Goal: Book appointment/travel/reservation

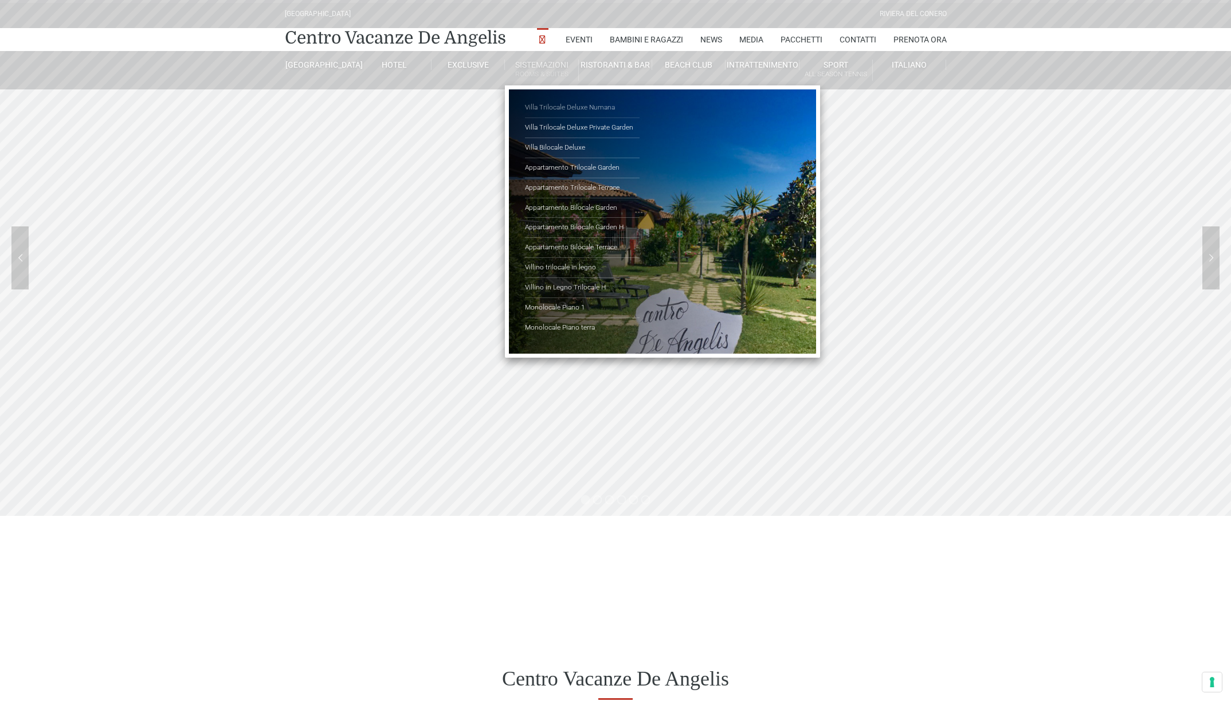
click at [574, 106] on link "Villa Trilocale Deluxe Numana" at bounding box center [582, 108] width 115 height 20
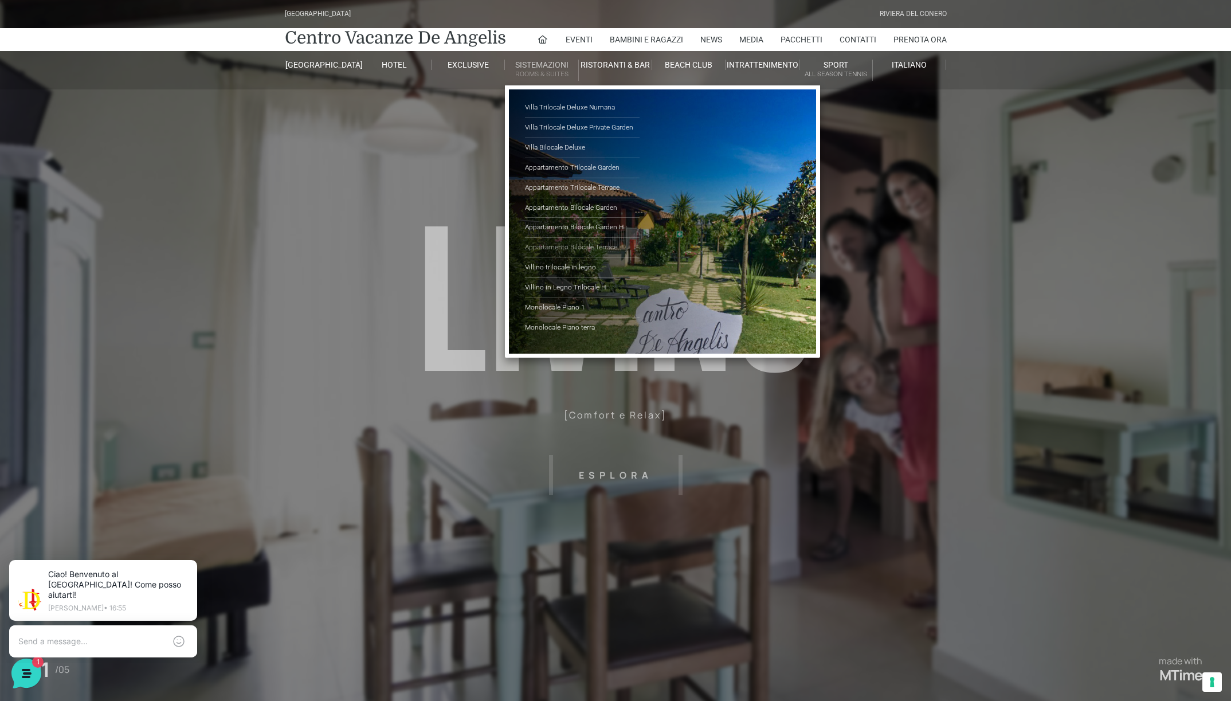
click at [580, 239] on link "Appartamento Bilocale Terrace" at bounding box center [582, 248] width 115 height 20
